Goal: Information Seeking & Learning: Learn about a topic

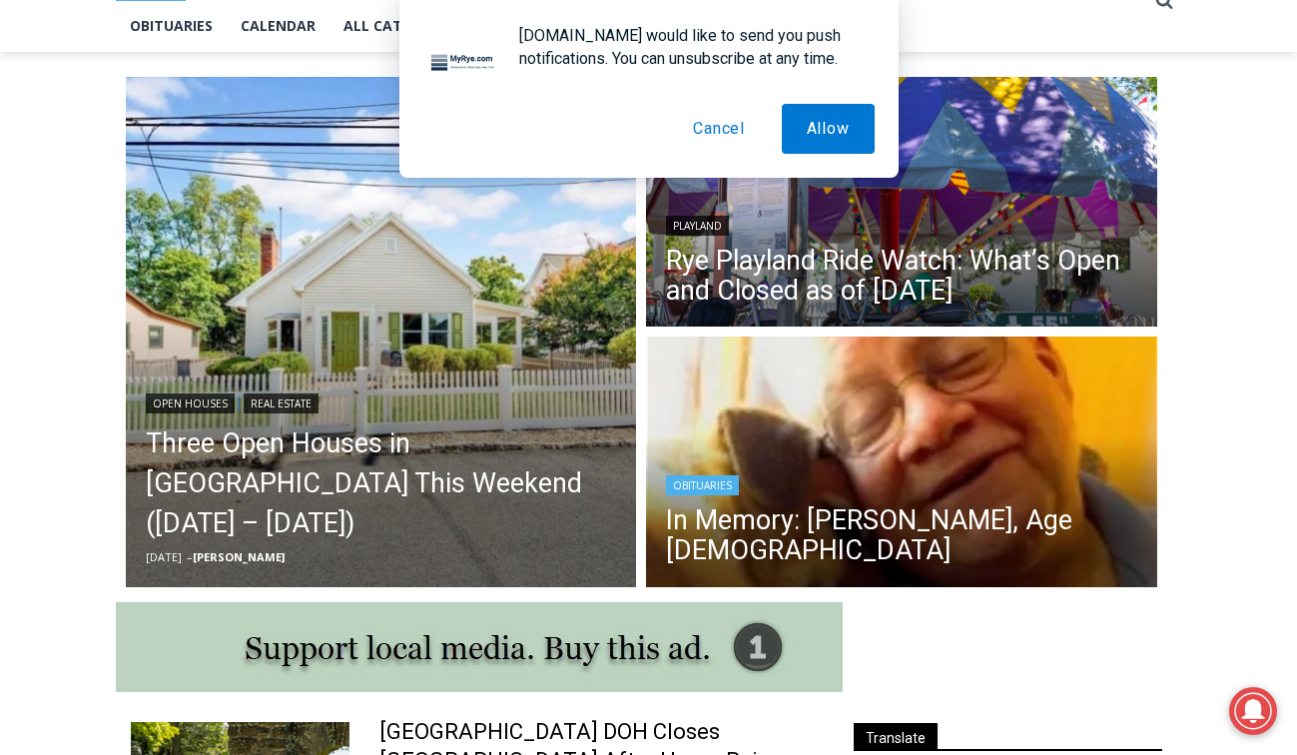
scroll to position [488, 0]
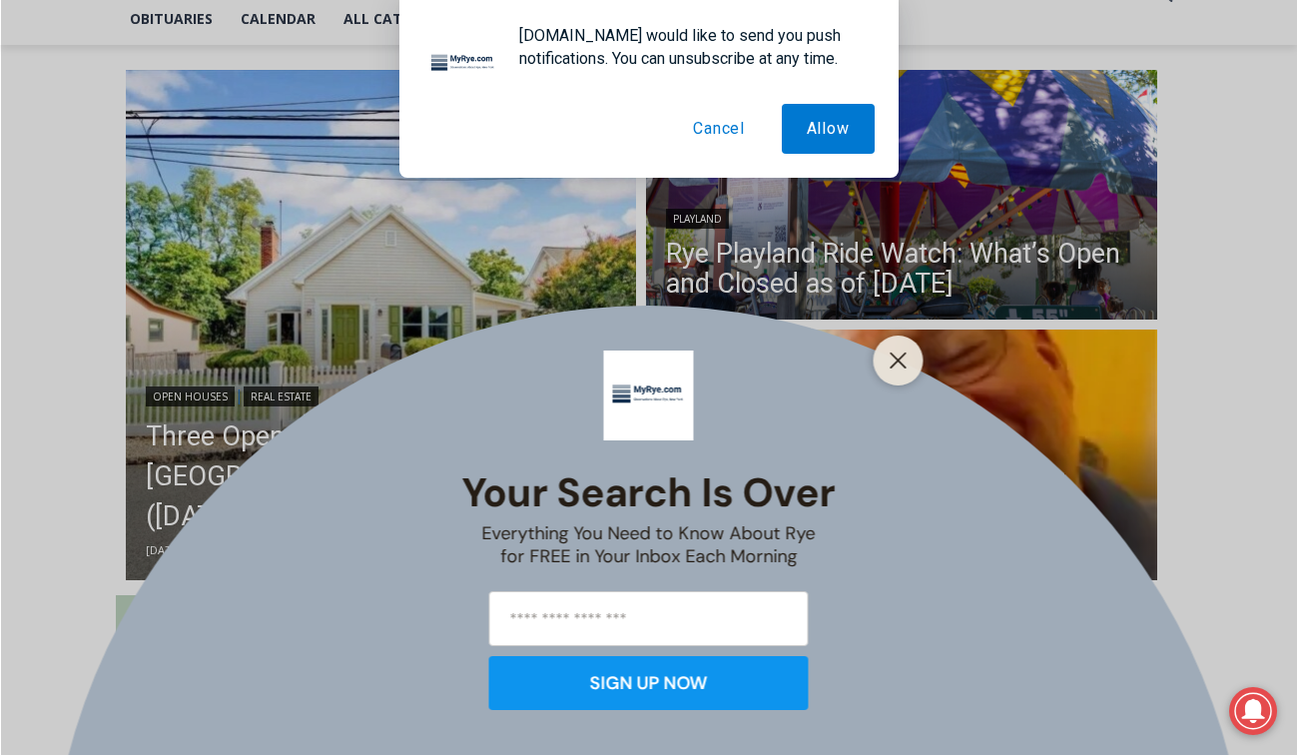
click at [699, 130] on button "Cancel" at bounding box center [719, 129] width 102 height 50
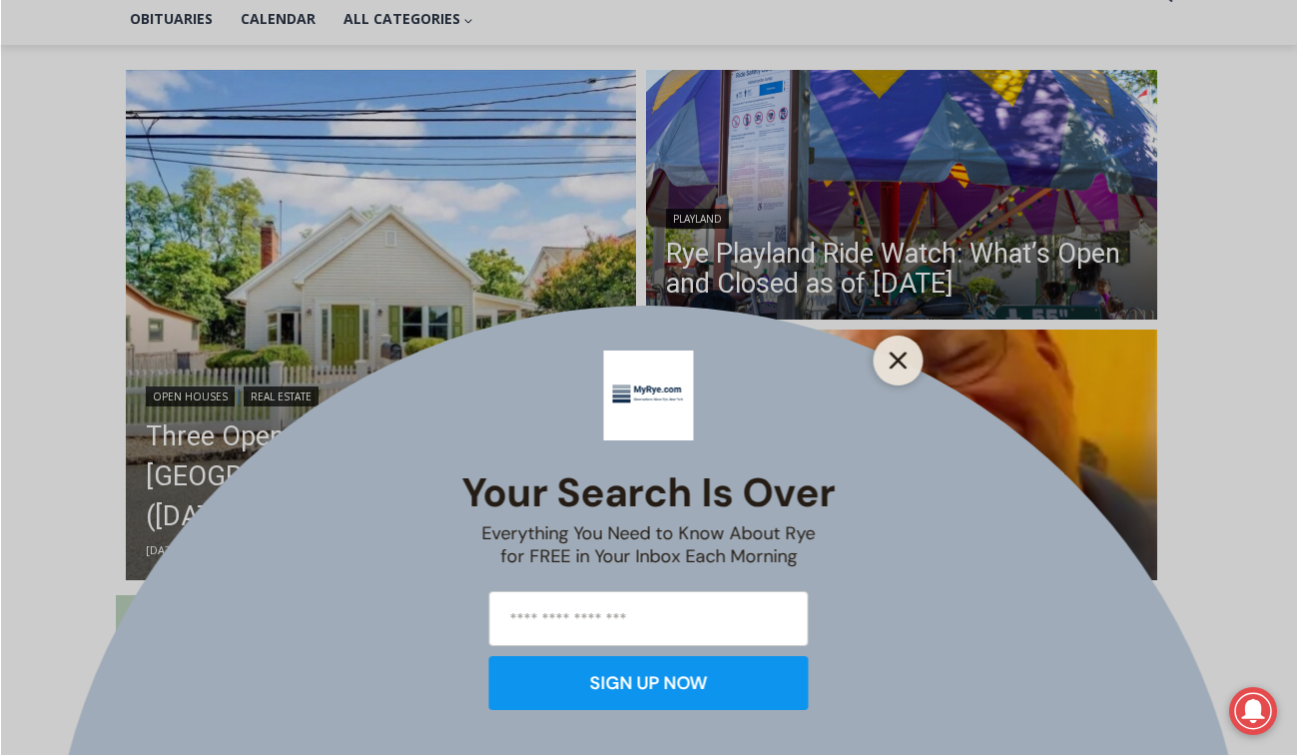
click at [895, 355] on line "Close" at bounding box center [897, 360] width 14 height 14
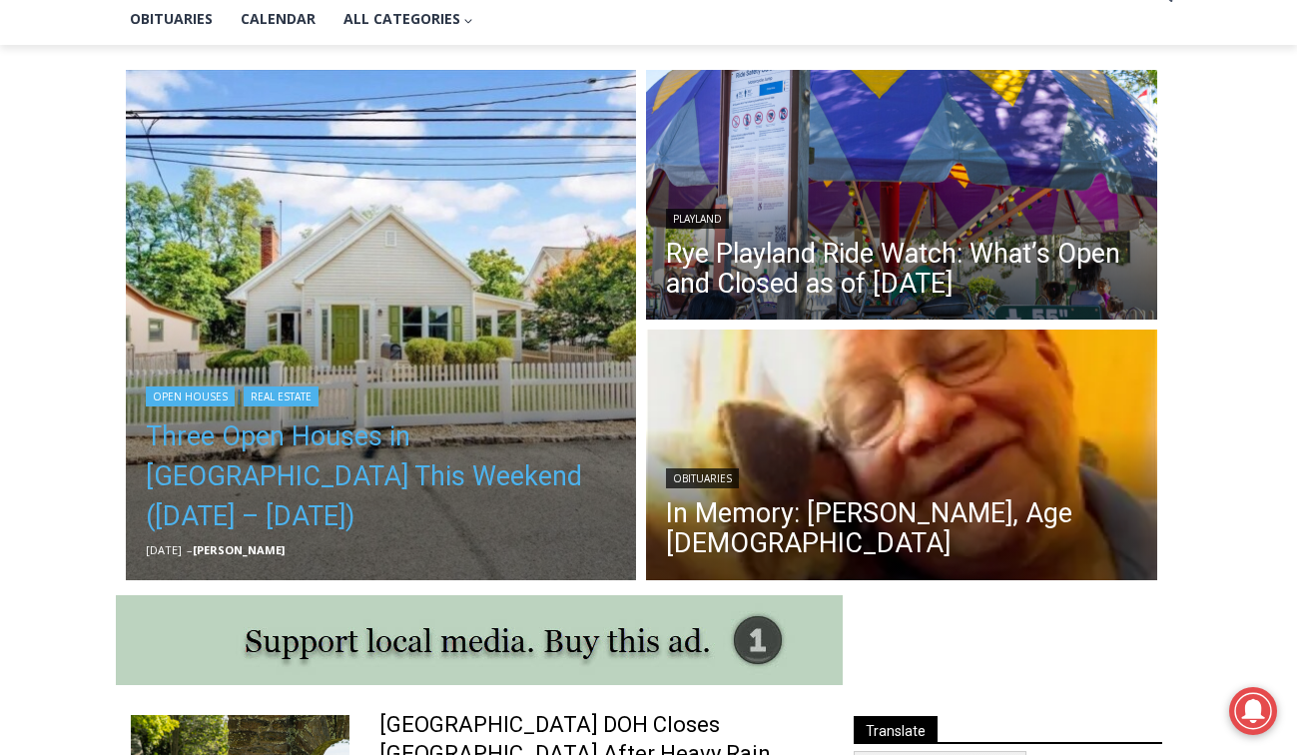
click at [409, 490] on link "Three Open Houses in [GEOGRAPHIC_DATA] This Weekend ([DATE] – [DATE])" at bounding box center [381, 476] width 471 height 120
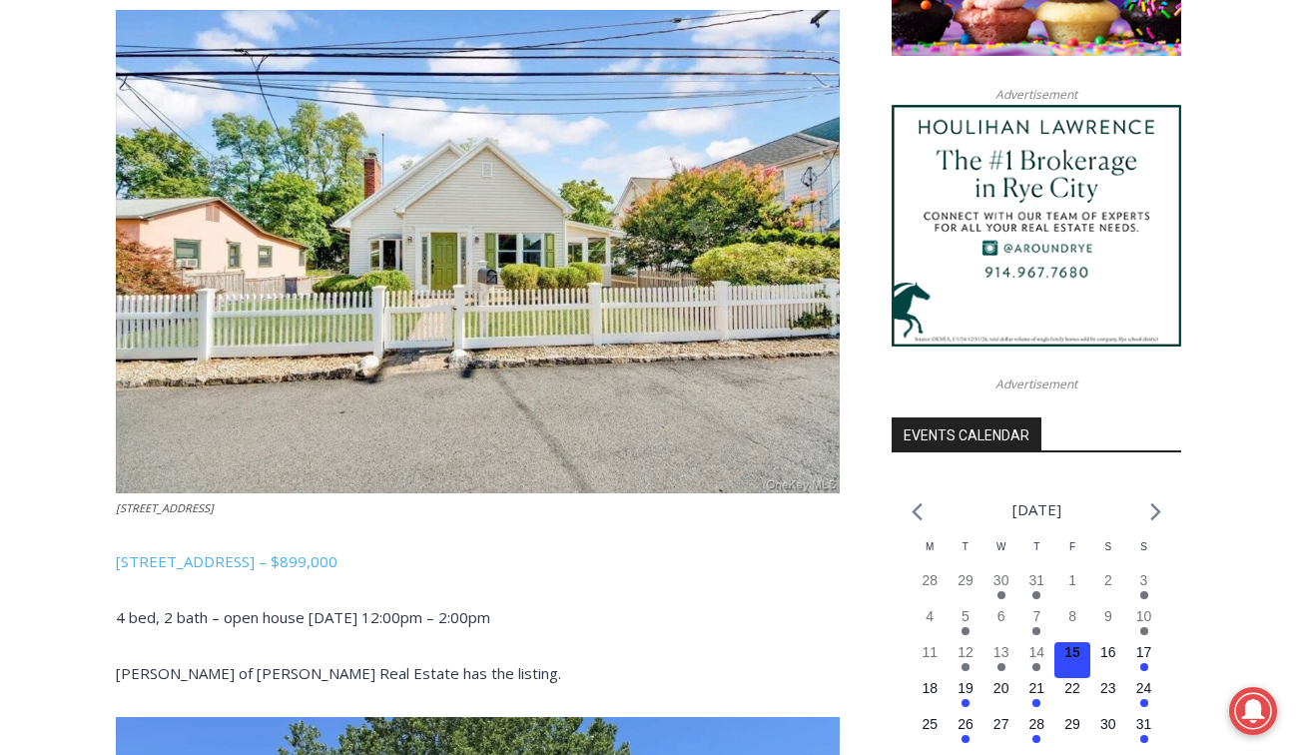
scroll to position [1809, 0]
